Goal: Transaction & Acquisition: Obtain resource

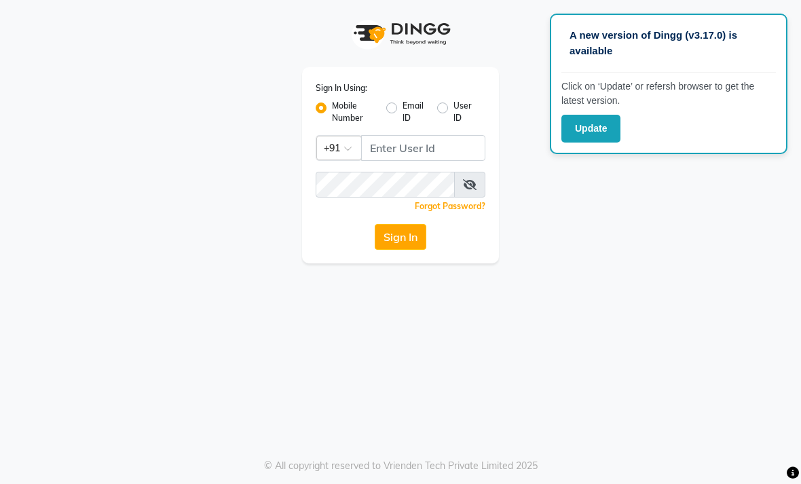
click at [597, 130] on button "Update" at bounding box center [590, 129] width 59 height 28
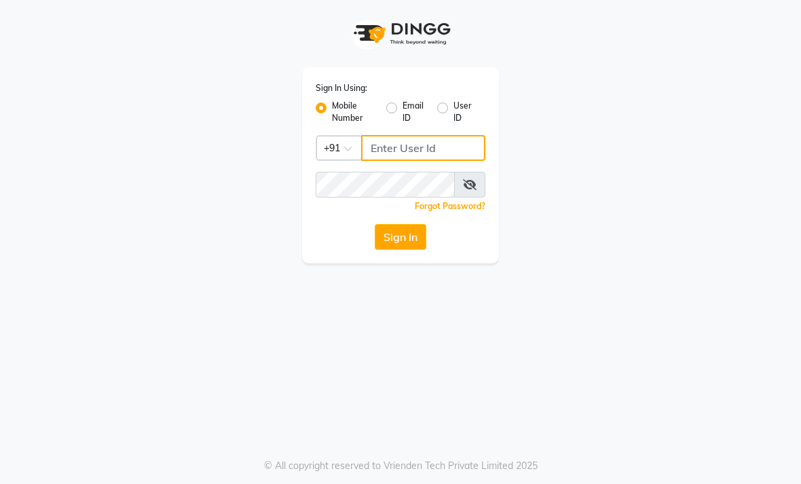
click at [412, 143] on input "Username" at bounding box center [423, 148] width 124 height 26
type input "9530666825"
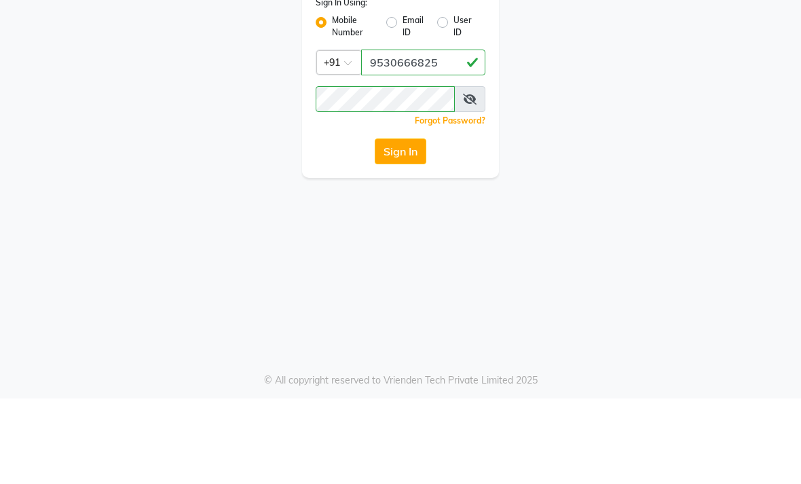
click at [420, 224] on button "Sign In" at bounding box center [401, 237] width 52 height 26
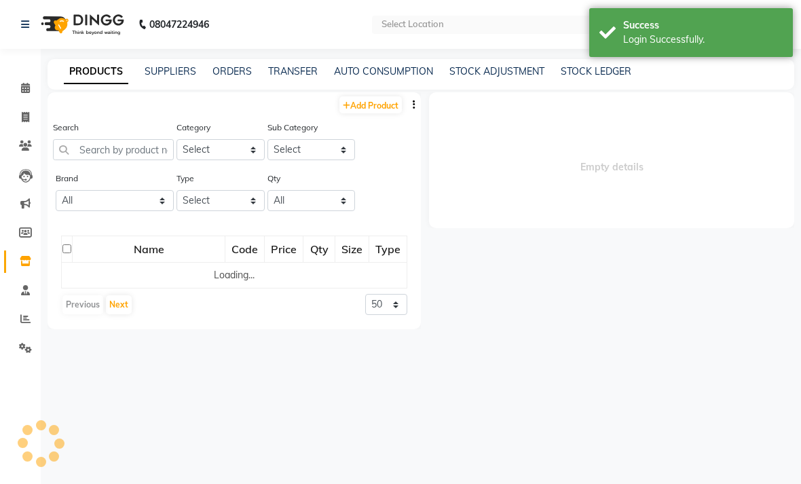
select select "en"
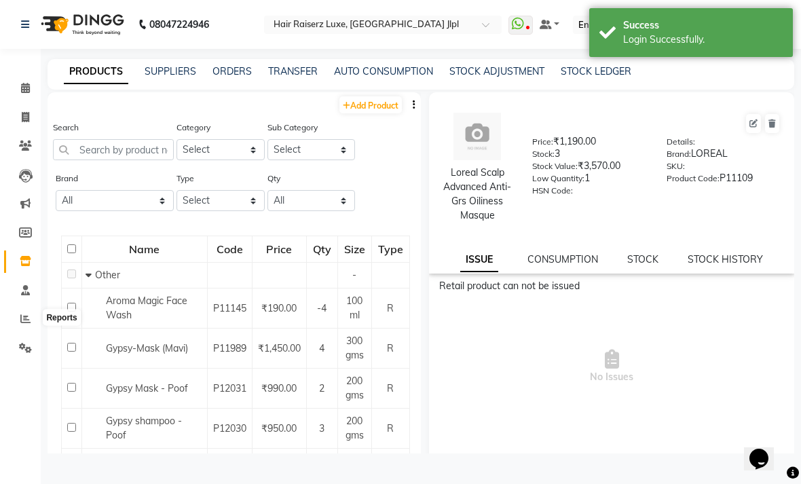
click at [30, 320] on icon at bounding box center [25, 319] width 10 height 10
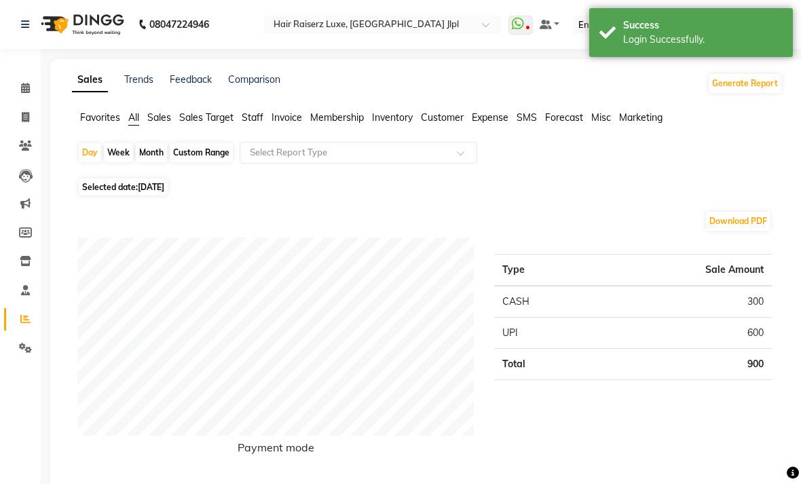
click at [284, 124] on span "Invoice" at bounding box center [286, 117] width 31 height 12
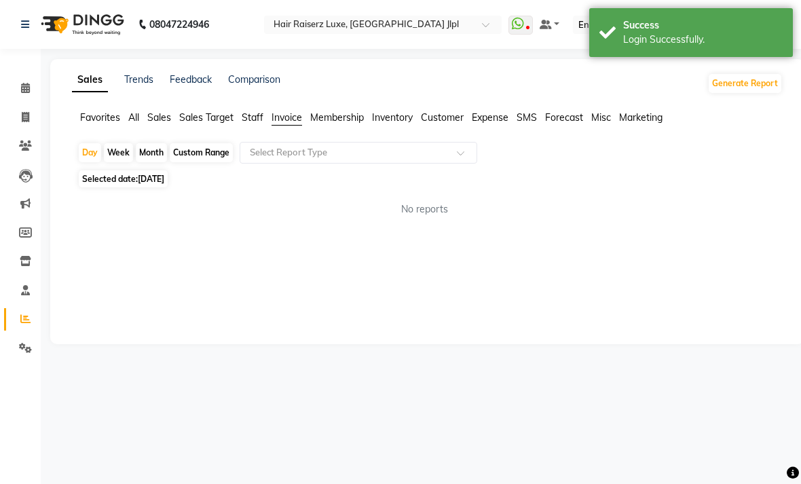
click at [155, 162] on div "Month" at bounding box center [151, 152] width 31 height 19
select select "9"
select select "2025"
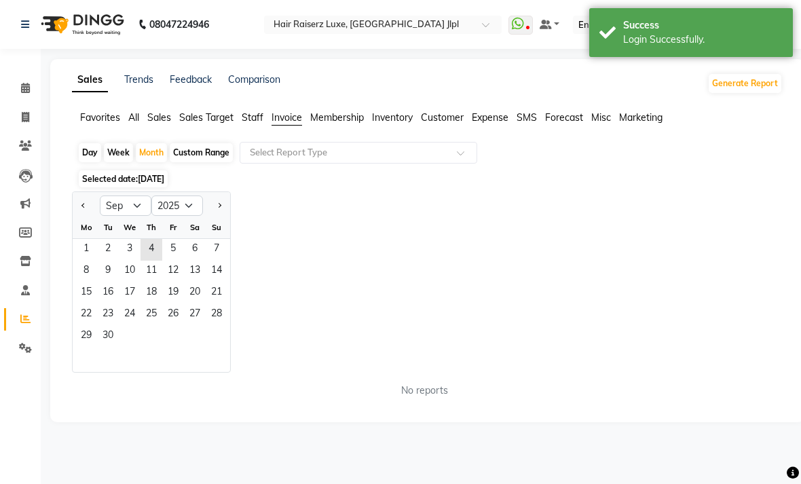
click at [83, 208] on span "Previous month" at bounding box center [83, 205] width 5 height 5
select select "8"
click at [176, 261] on span "1" at bounding box center [173, 250] width 22 height 22
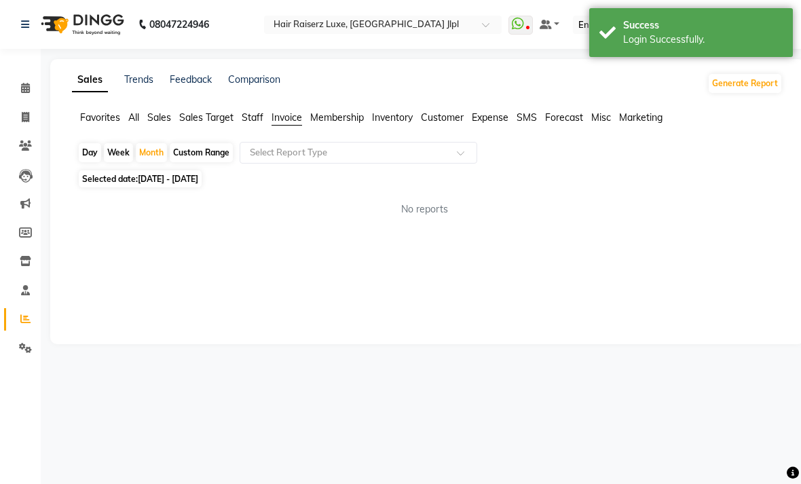
click at [380, 160] on input "text" at bounding box center [344, 153] width 195 height 14
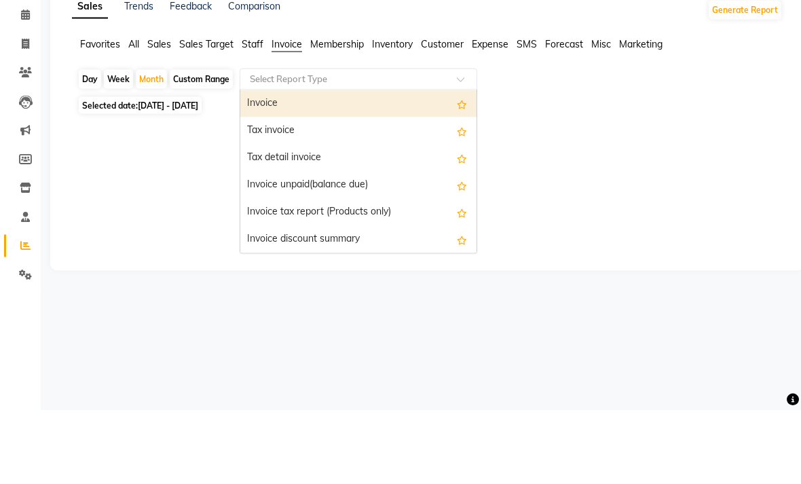
click at [360, 164] on div "Invoice" at bounding box center [358, 177] width 236 height 27
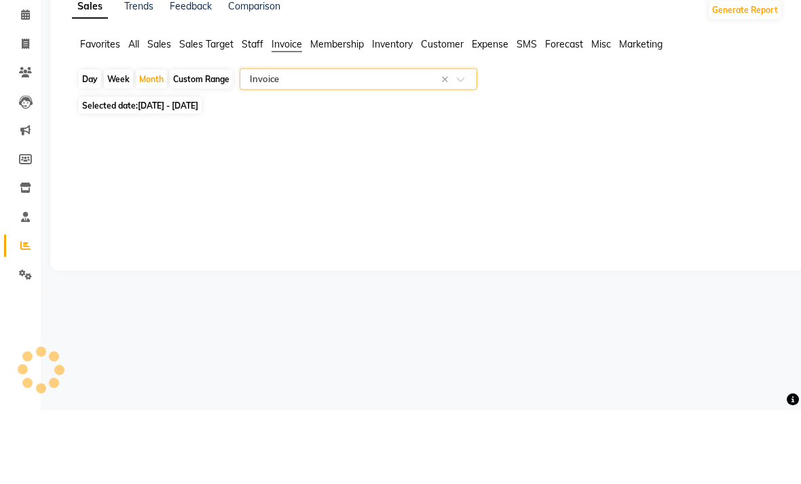
click at [606, 142] on div "Day Week Month Custom Range Select Report Type × Invoice × Selected date: [DATE…" at bounding box center [427, 177] width 711 height 71
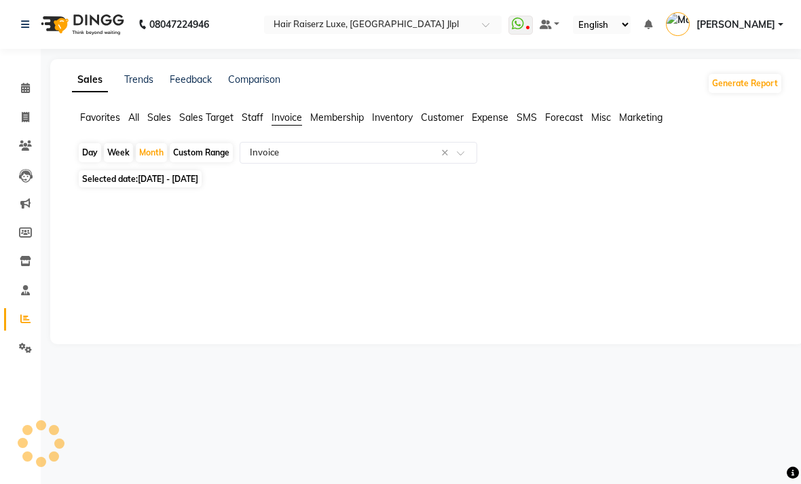
select select "filtered_report"
select select "csv"
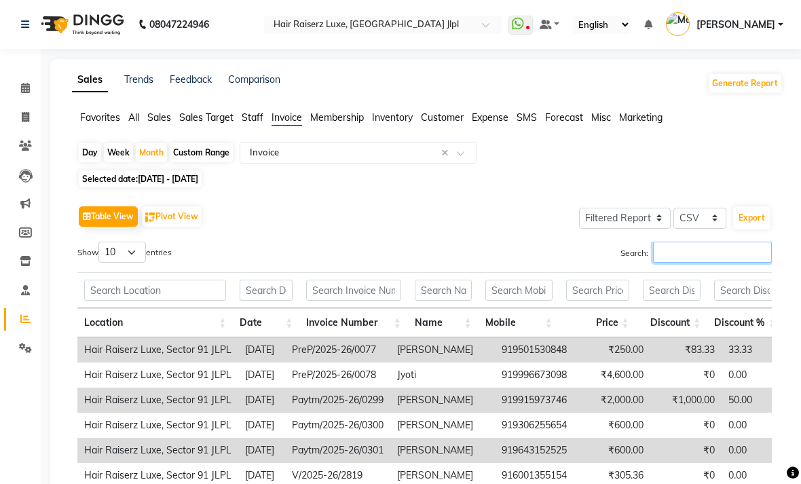
click at [690, 263] on input "Search:" at bounding box center [712, 252] width 119 height 21
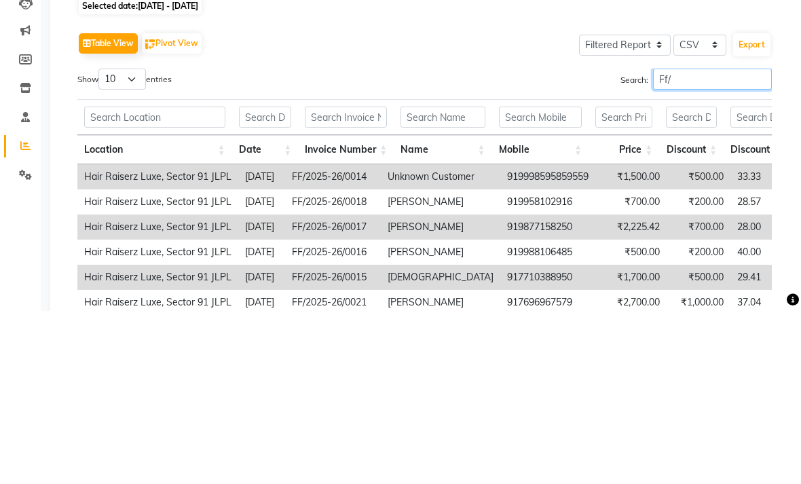
type input "Ff/"
click at [512, 202] on div "Table View Pivot View Select Full Report Filtered Report Select CSV PDF Export …" at bounding box center [424, 424] width 694 height 444
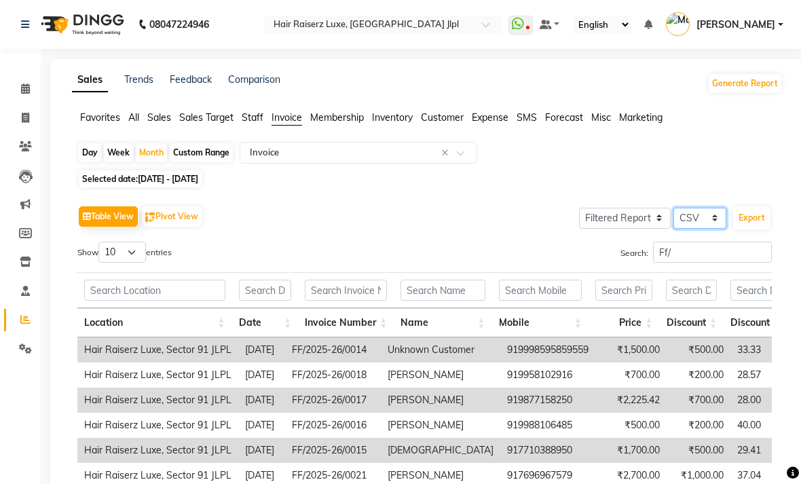
click at [706, 229] on select "Select CSV PDF" at bounding box center [699, 218] width 53 height 21
select select "pdf"
click at [759, 229] on button "Export" at bounding box center [751, 217] width 37 height 23
select select "sans-serif"
select select "12px"
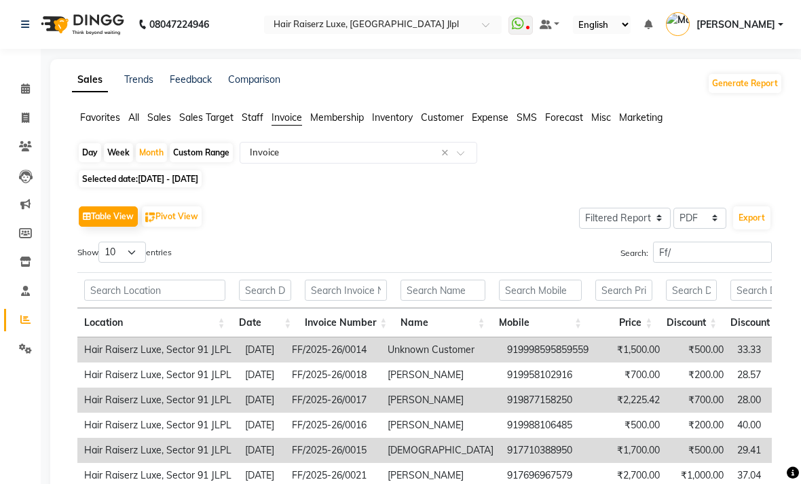
select select "template_1"
select select "A4"
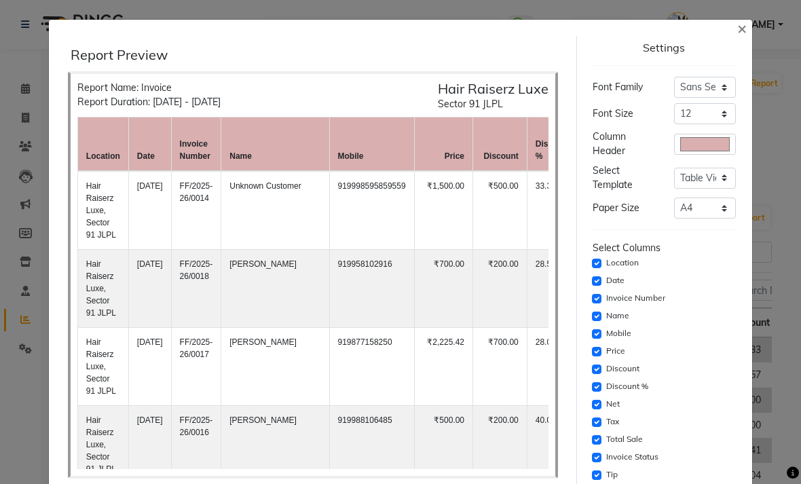
click at [590, 390] on div "Settings Font Family Select Sans Serif Monospace Serif Font Size Select 8 9 10 …" at bounding box center [664, 442] width 155 height 812
click at [597, 385] on input "checkbox" at bounding box center [597, 387] width 10 height 10
checkbox input "false"
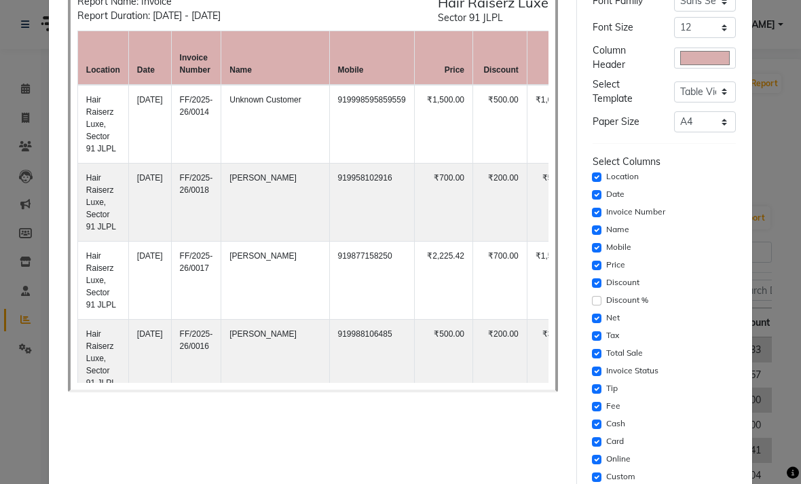
click at [597, 390] on input "checkbox" at bounding box center [597, 389] width 10 height 10
checkbox input "false"
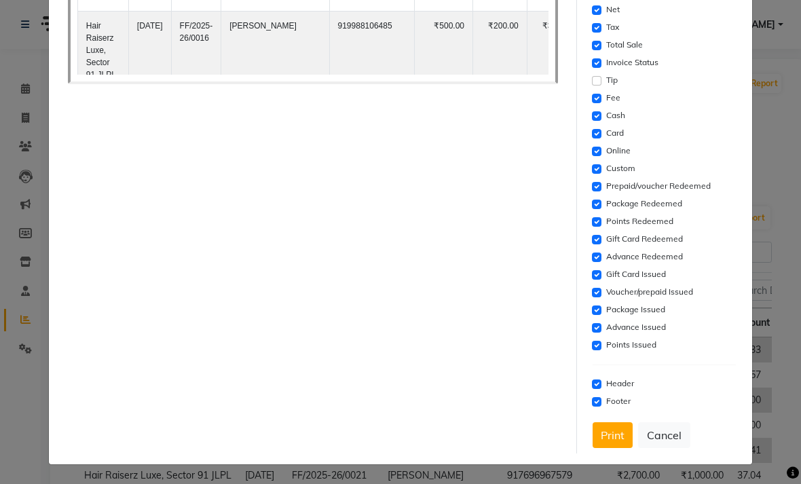
click at [601, 343] on input "checkbox" at bounding box center [597, 346] width 10 height 10
checkbox input "false"
click at [595, 331] on input "checkbox" at bounding box center [597, 328] width 10 height 10
checkbox input "false"
click at [597, 312] on input "checkbox" at bounding box center [597, 310] width 10 height 10
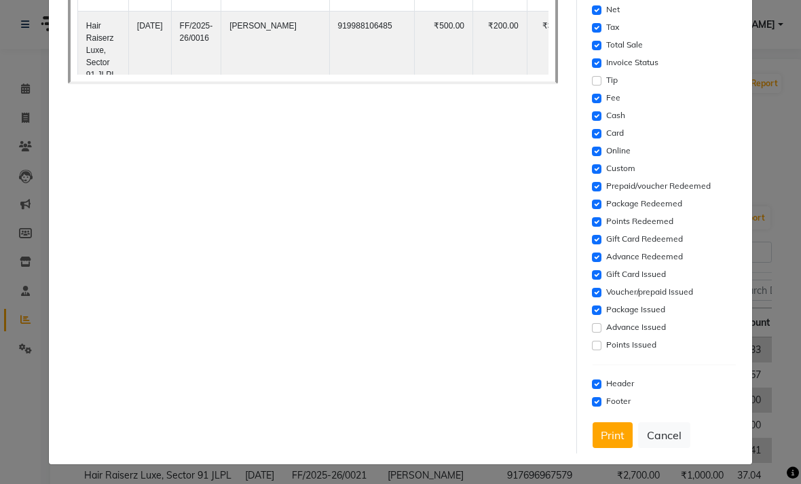
checkbox input "false"
click at [597, 276] on input "checkbox" at bounding box center [597, 275] width 10 height 10
checkbox input "false"
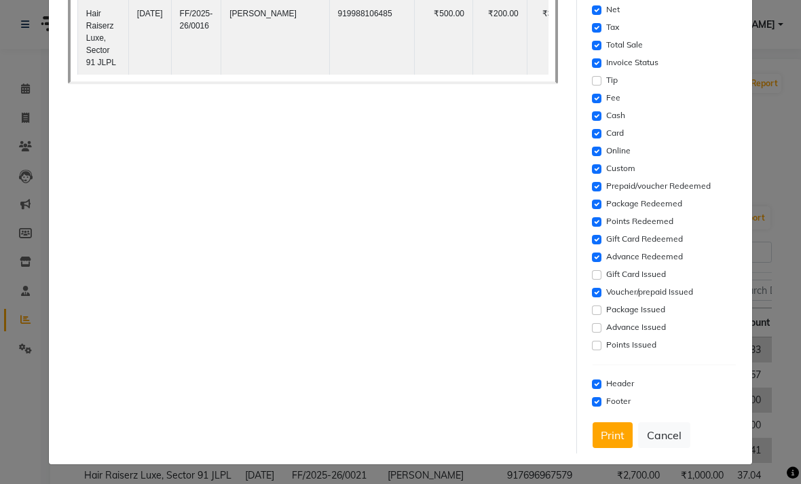
click at [600, 255] on input "checkbox" at bounding box center [597, 257] width 10 height 10
checkbox input "false"
click at [599, 244] on input "checkbox" at bounding box center [597, 240] width 10 height 10
checkbox input "false"
click at [597, 225] on input "checkbox" at bounding box center [597, 222] width 10 height 10
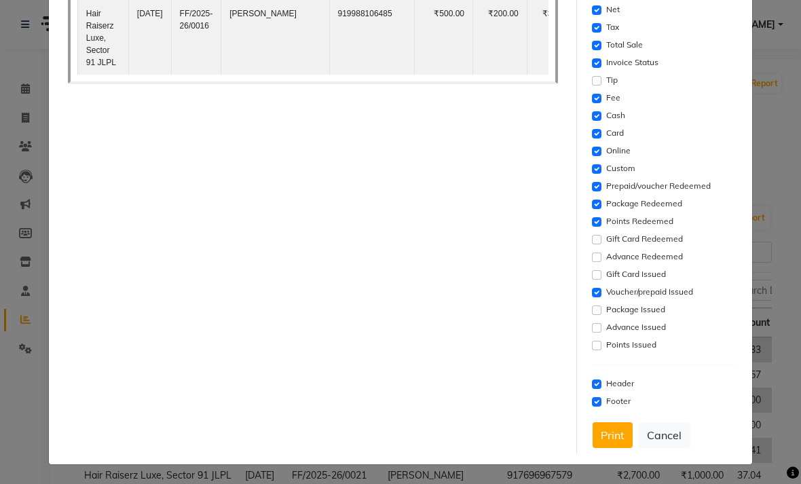
checkbox input "false"
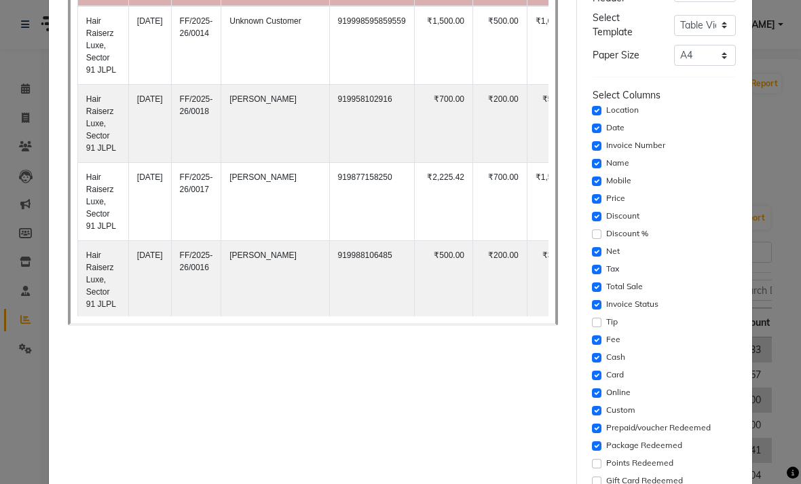
scroll to position [155, 0]
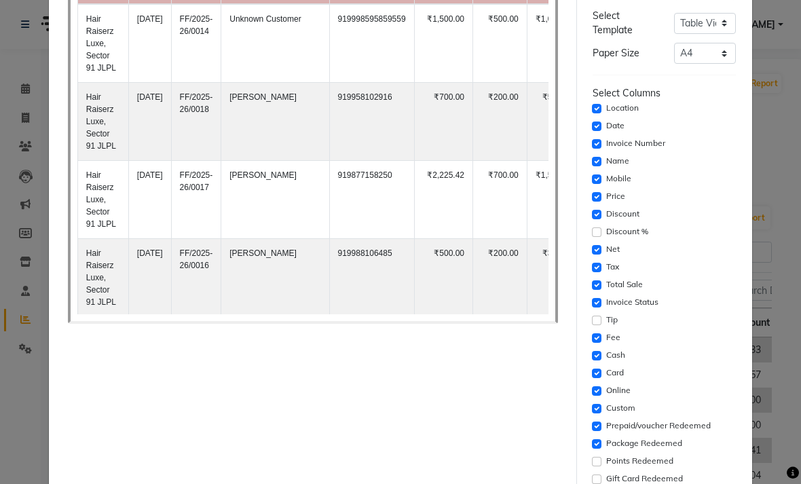
click at [592, 303] on input "checkbox" at bounding box center [597, 303] width 10 height 10
checkbox input "false"
click at [596, 407] on input "checkbox" at bounding box center [597, 409] width 10 height 10
checkbox input "false"
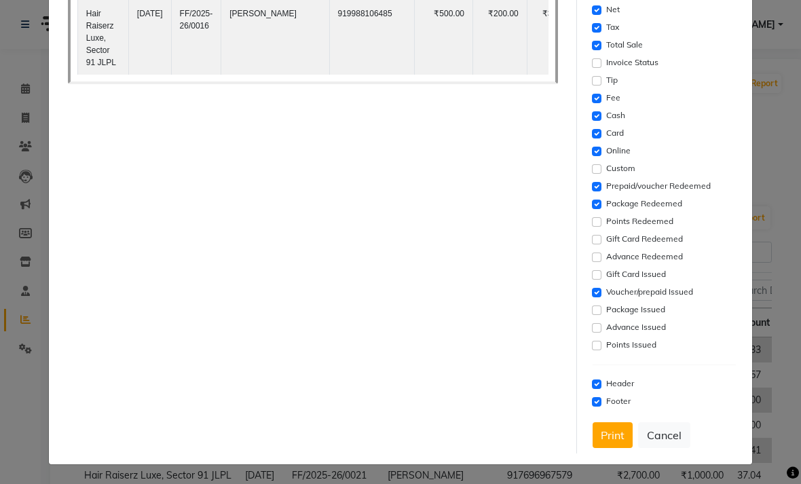
scroll to position [394, 0]
click at [608, 433] on button "Print" at bounding box center [613, 435] width 40 height 26
click at [777, 238] on ngb-modal-window "× Report Preview Report Name: Invoice Report Duration: [DATE] - [DATE] Hair Rai…" at bounding box center [400, 242] width 801 height 484
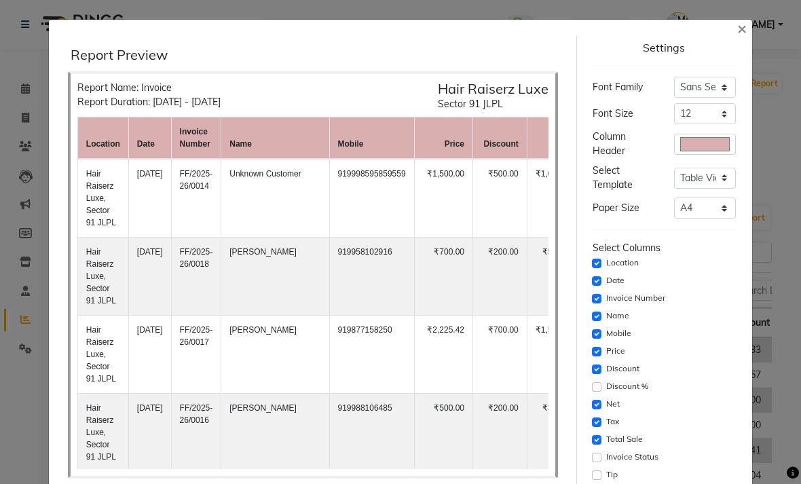
scroll to position [0, 0]
click at [734, 25] on button "×" at bounding box center [741, 28] width 31 height 38
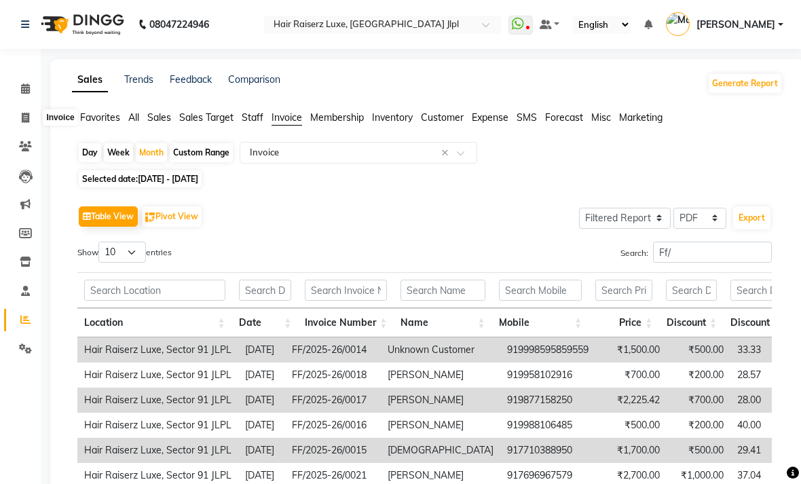
click at [36, 121] on span at bounding box center [26, 119] width 24 height 16
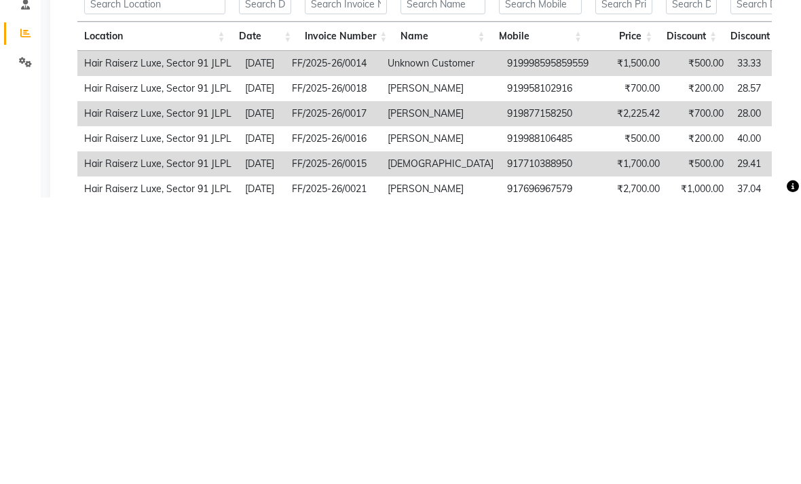
select select "service"
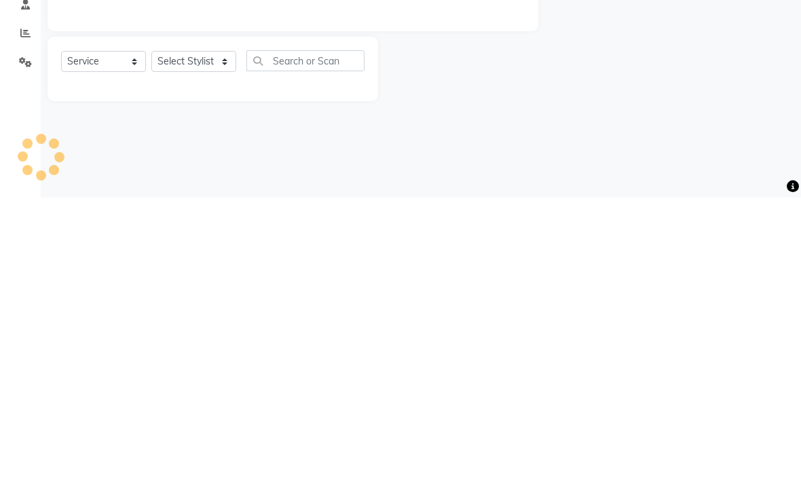
type input "3275"
select select "5409"
click at [544, 145] on div "08047224946 Select Location × Hair Raiserz Luxe, [GEOGRAPHIC_DATA] Jlpl WhatsAp…" at bounding box center [400, 242] width 801 height 484
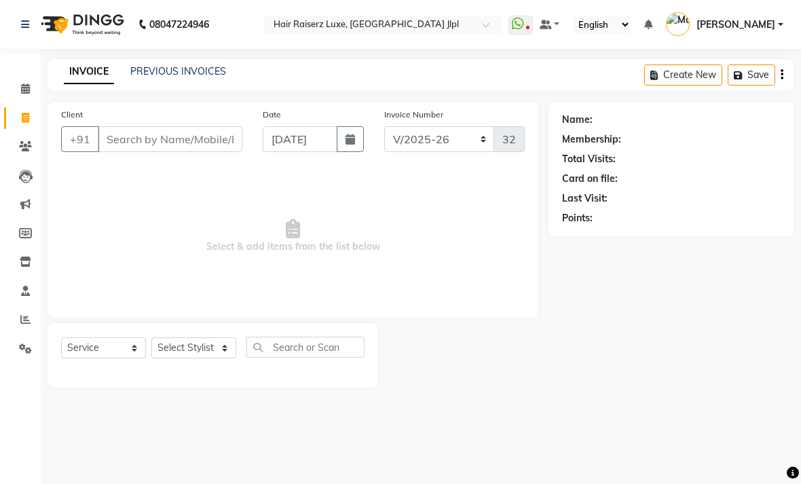
click at [213, 77] on link "PREVIOUS INVOICES" at bounding box center [178, 71] width 96 height 12
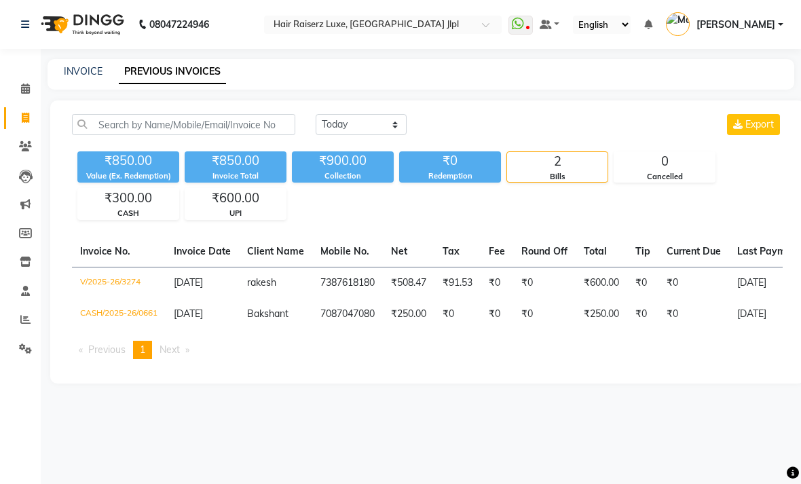
click at [768, 130] on span "Export" at bounding box center [759, 124] width 29 height 12
click at [374, 135] on select "[DATE] [DATE] Custom Range" at bounding box center [361, 124] width 91 height 21
select select "range"
click at [452, 134] on input "[DATE]" at bounding box center [471, 124] width 95 height 19
select select "9"
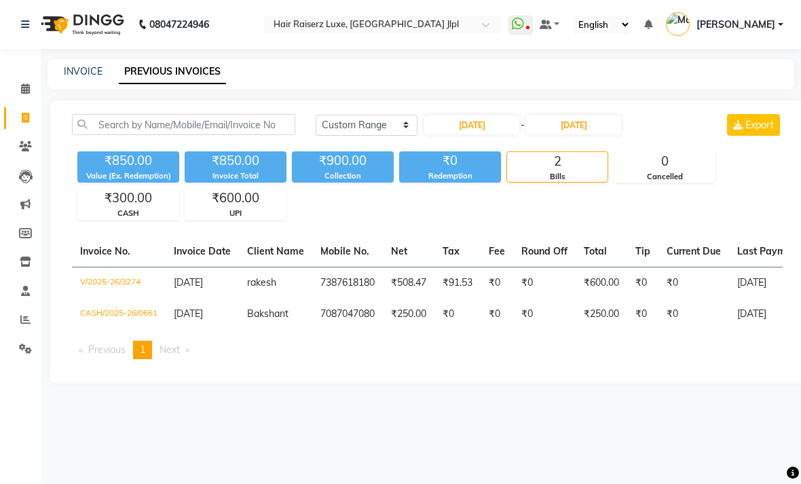
select select "2025"
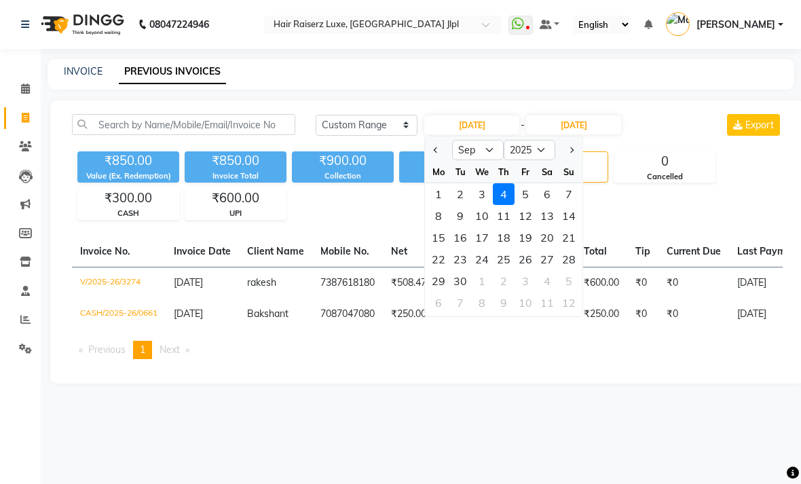
click at [433, 161] on button "Previous month" at bounding box center [436, 150] width 12 height 22
select select "8"
click at [519, 205] on div "1" at bounding box center [525, 194] width 22 height 22
type input "[DATE]"
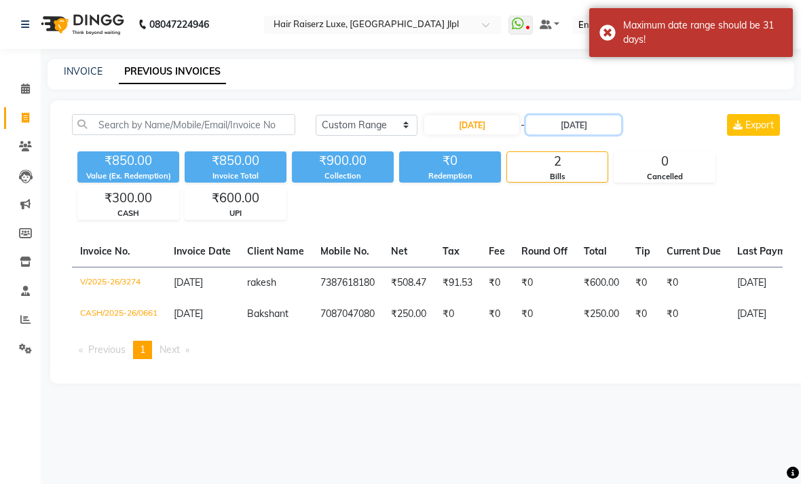
click at [578, 134] on input "[DATE]" at bounding box center [573, 124] width 95 height 19
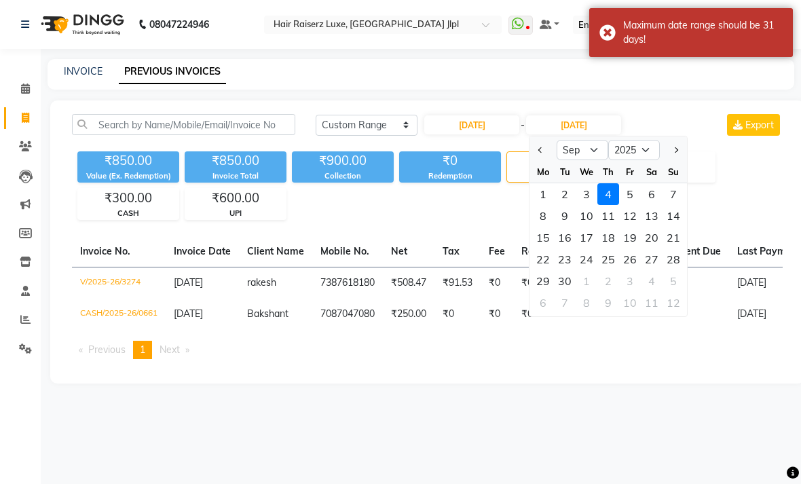
click at [539, 161] on button "Previous month" at bounding box center [541, 150] width 12 height 22
select select "8"
click at [673, 292] on div "31" at bounding box center [673, 281] width 22 height 22
type input "[DATE]"
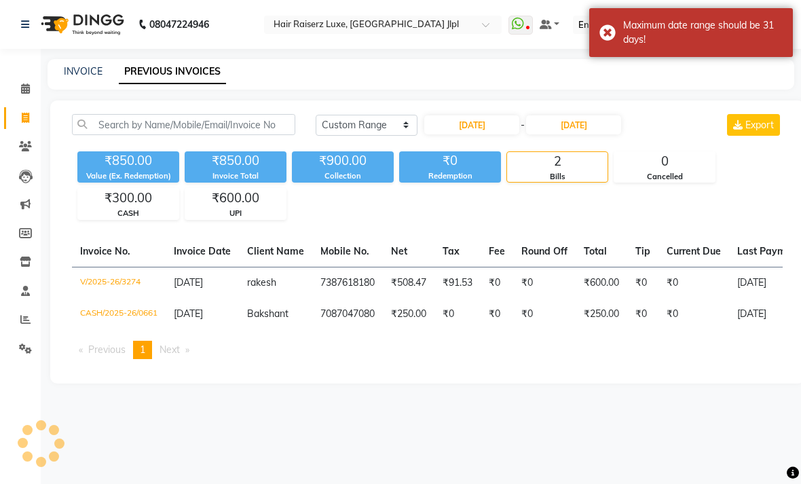
click at [681, 131] on div "[DATE] [DATE] Custom Range [DATE] - [DATE] Export ₹850.00 Value (Ex. Redemption…" at bounding box center [427, 241] width 754 height 283
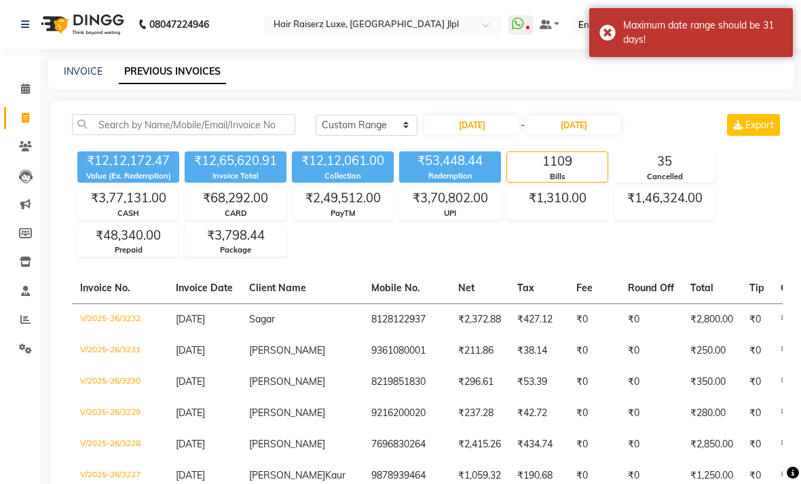
click at [759, 131] on span "Export" at bounding box center [759, 125] width 29 height 12
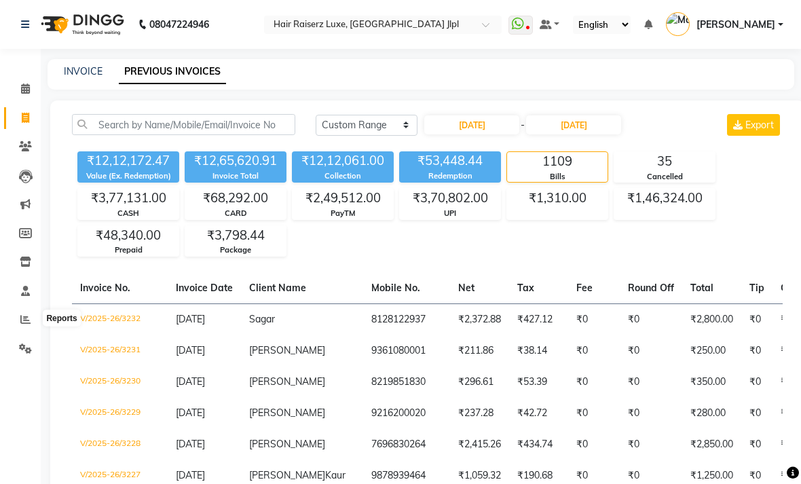
click at [27, 320] on icon at bounding box center [25, 319] width 10 height 10
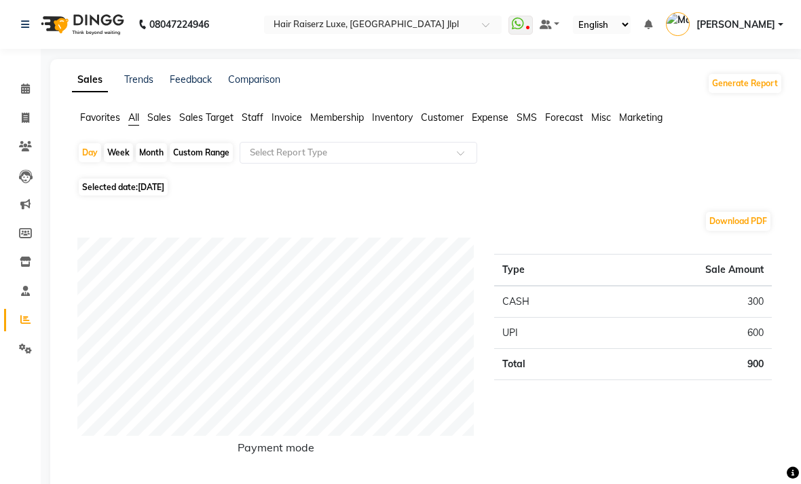
click at [299, 124] on span "Invoice" at bounding box center [286, 117] width 31 height 12
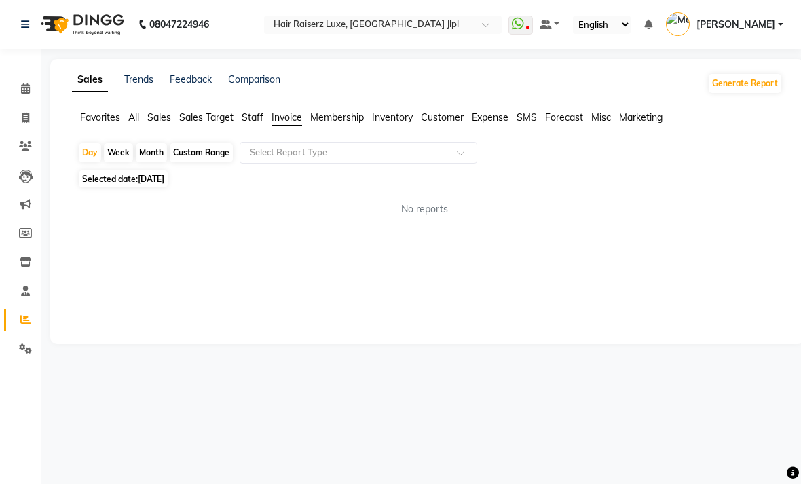
click at [151, 162] on div "Month" at bounding box center [151, 152] width 31 height 19
select select "9"
select select "2025"
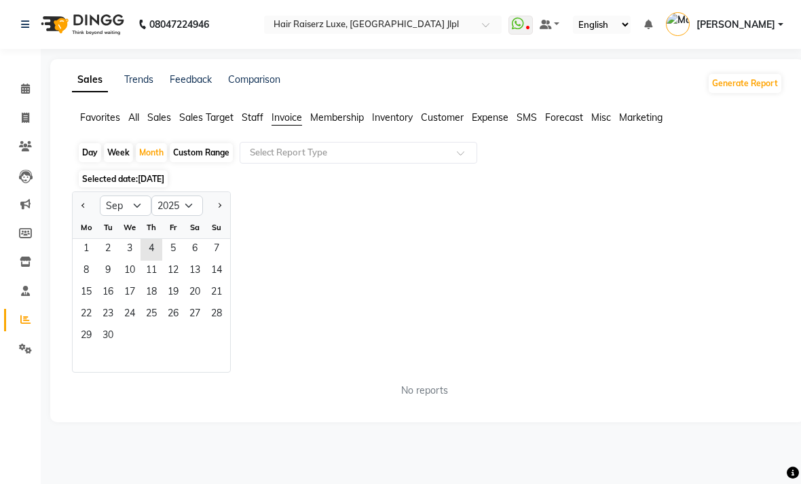
click at [85, 217] on button "Previous month" at bounding box center [83, 206] width 11 height 22
select select "8"
click at [181, 261] on span "1" at bounding box center [173, 250] width 22 height 22
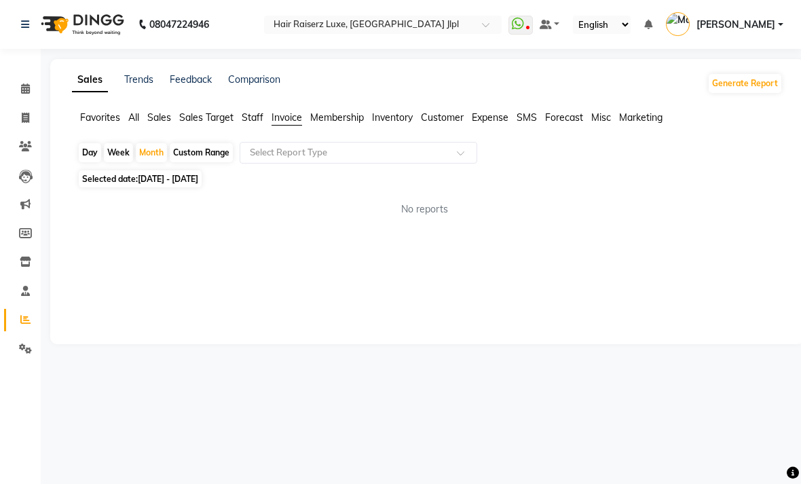
click at [372, 160] on input "text" at bounding box center [344, 153] width 195 height 14
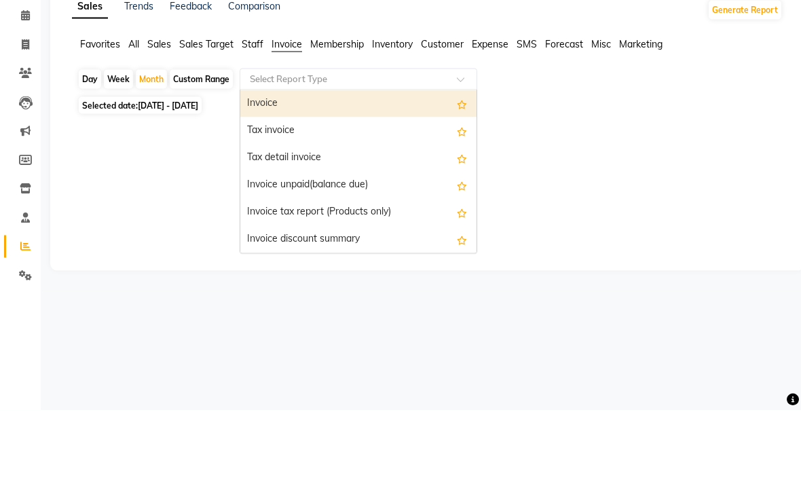
click at [356, 164] on div "Invoice" at bounding box center [358, 177] width 236 height 27
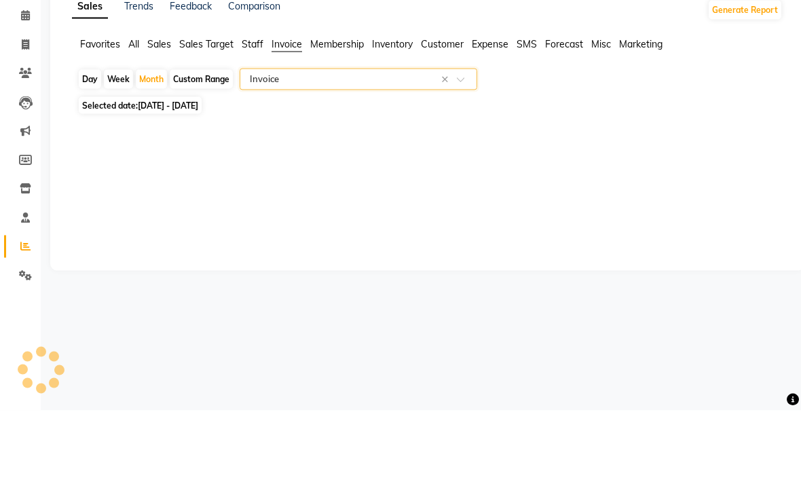
click at [585, 172] on div "Selected date: [DATE] - [DATE]" at bounding box center [429, 179] width 705 height 14
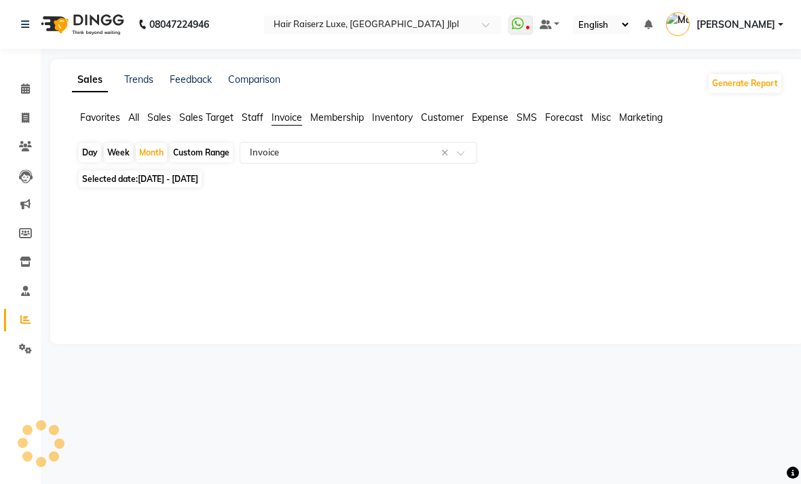
select select "filtered_report"
select select "pdf"
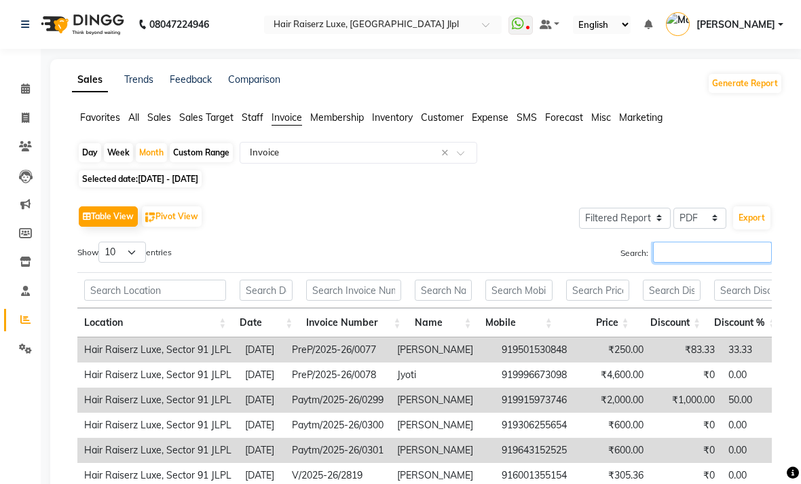
click at [694, 263] on input "Search:" at bounding box center [712, 252] width 119 height 21
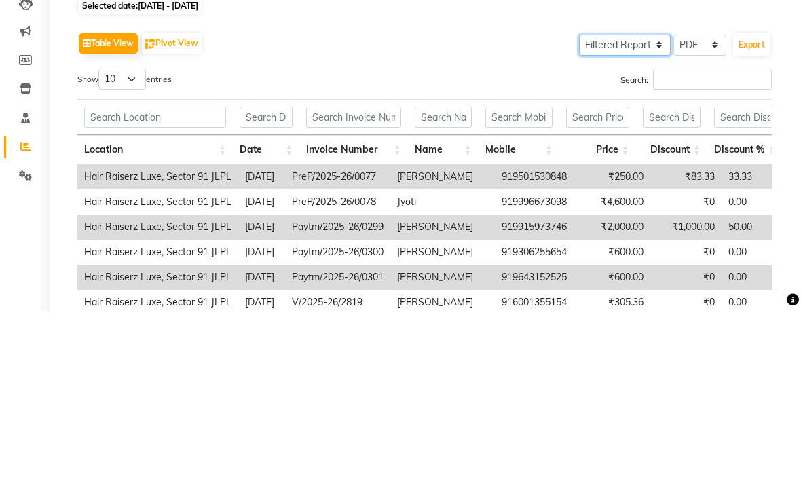
click at [641, 208] on select "Select Full Report Filtered Report" at bounding box center [625, 218] width 92 height 21
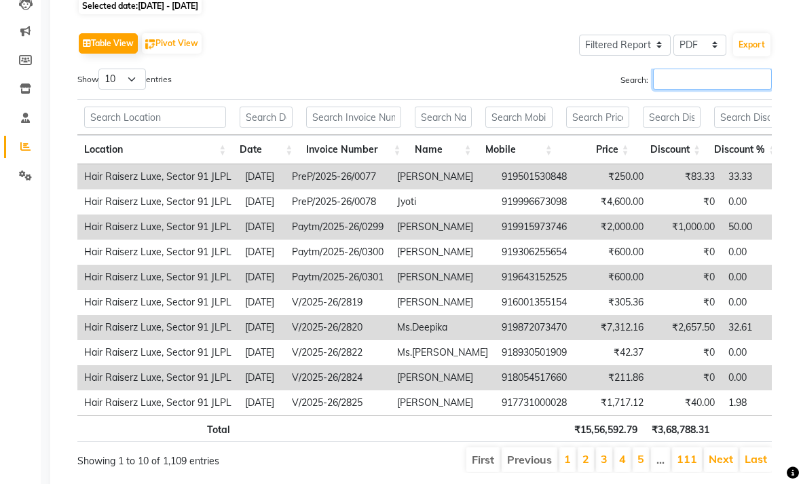
click at [679, 90] on input "Search:" at bounding box center [712, 79] width 119 height 21
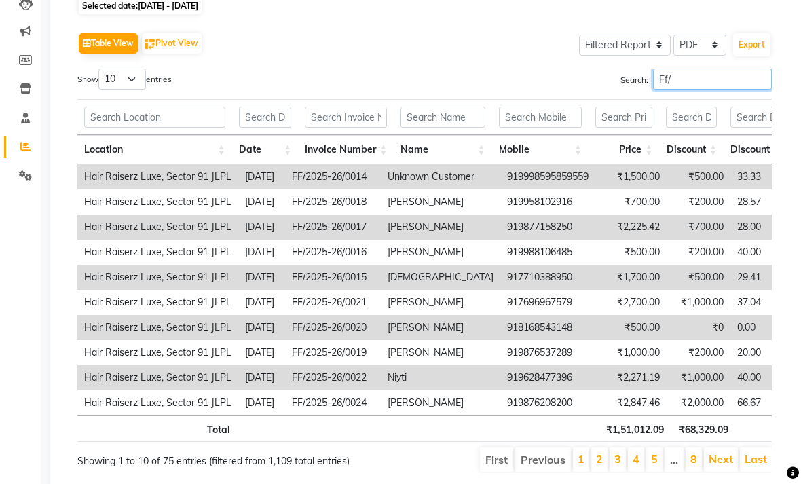
type input "Ff/"
click at [468, 87] on div "Table View Pivot View Select Full Report Filtered Report Select CSV PDF Export …" at bounding box center [424, 251] width 694 height 444
click at [468, 81] on div "Table View Pivot View Select Full Report Filtered Report Select CSV PDF Export …" at bounding box center [424, 251] width 694 height 444
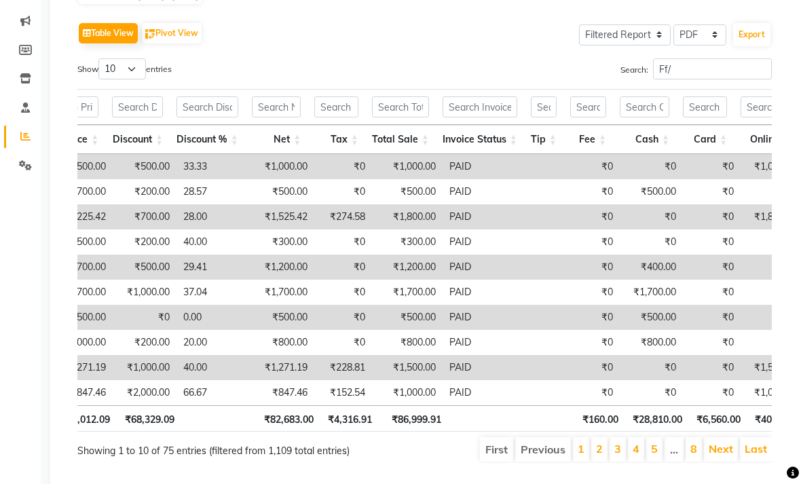
scroll to position [0, 565]
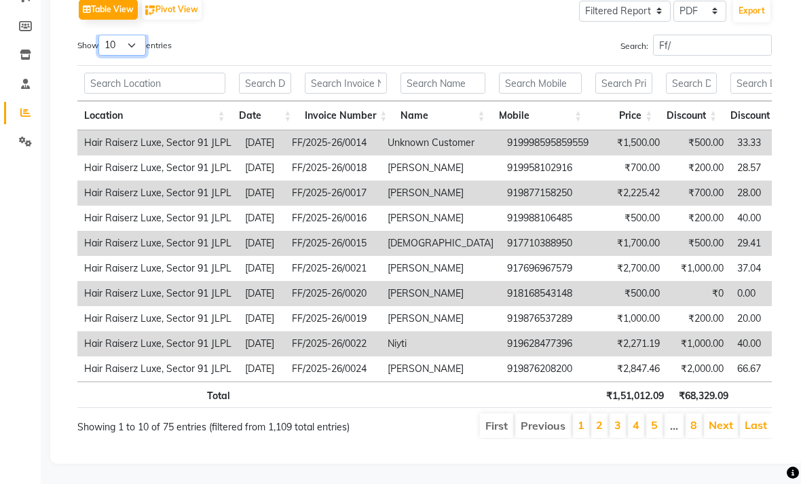
click at [143, 37] on select "10 25 50 100" at bounding box center [122, 45] width 48 height 21
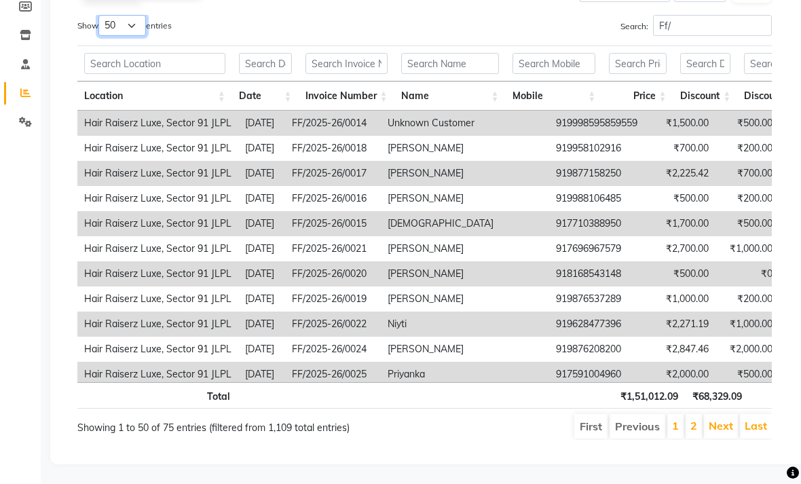
click at [146, 36] on select "10 25 50 100" at bounding box center [122, 25] width 48 height 21
select select "100"
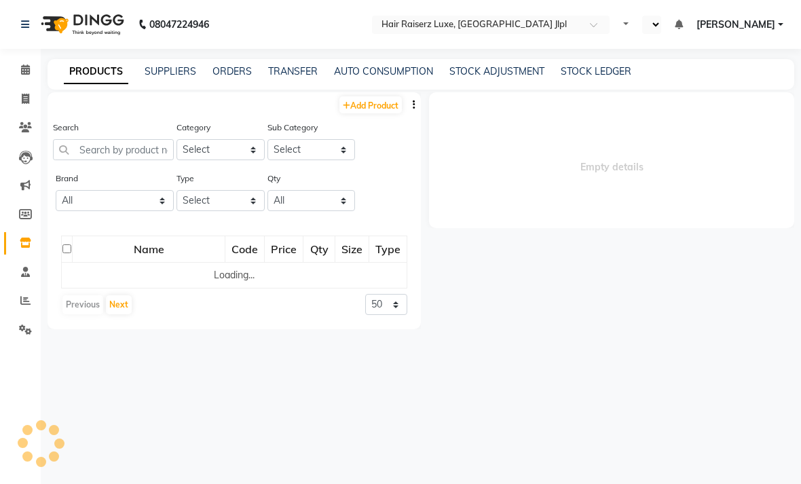
select select "en"
